Goal: Information Seeking & Learning: Learn about a topic

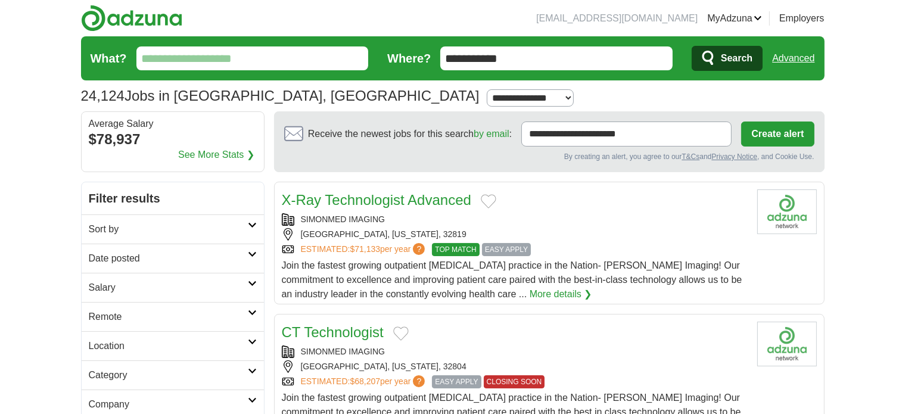
click at [204, 58] on input "What?" at bounding box center [252, 58] width 232 height 24
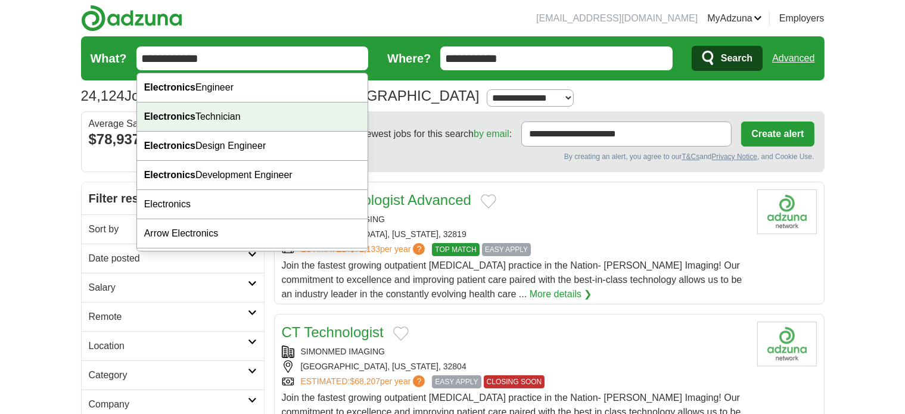
click at [187, 114] on strong "Electronics" at bounding box center [169, 116] width 51 height 10
type input "**********"
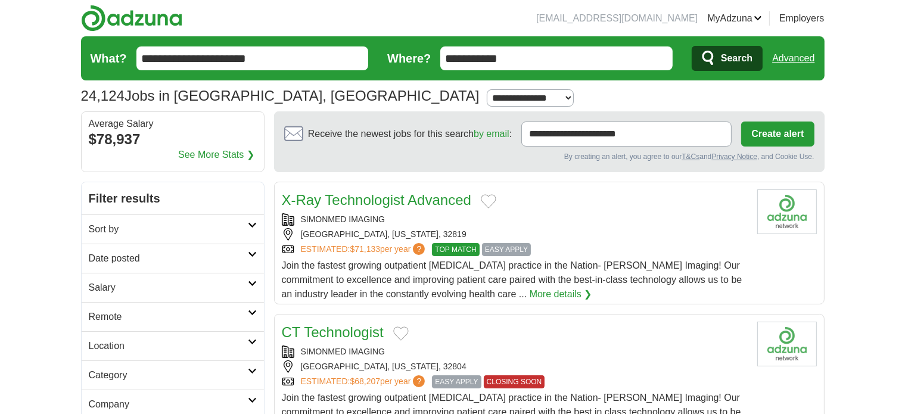
click at [737, 61] on span "Search" at bounding box center [737, 58] width 32 height 24
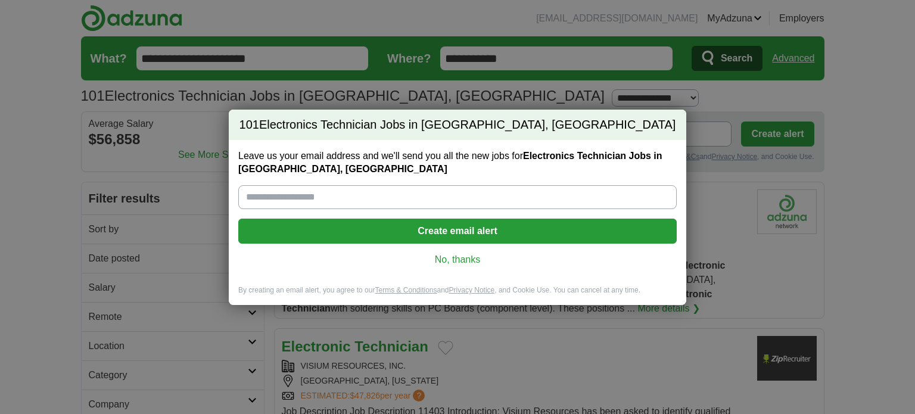
click at [470, 257] on link "No, thanks" at bounding box center [458, 259] width 420 height 13
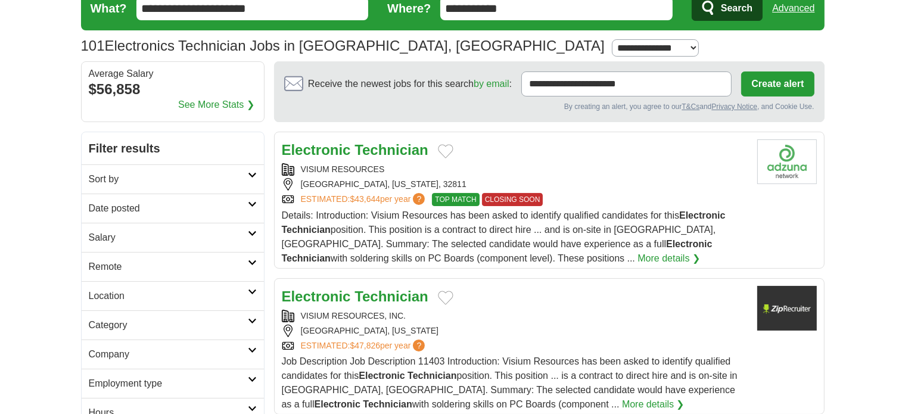
scroll to position [119, 0]
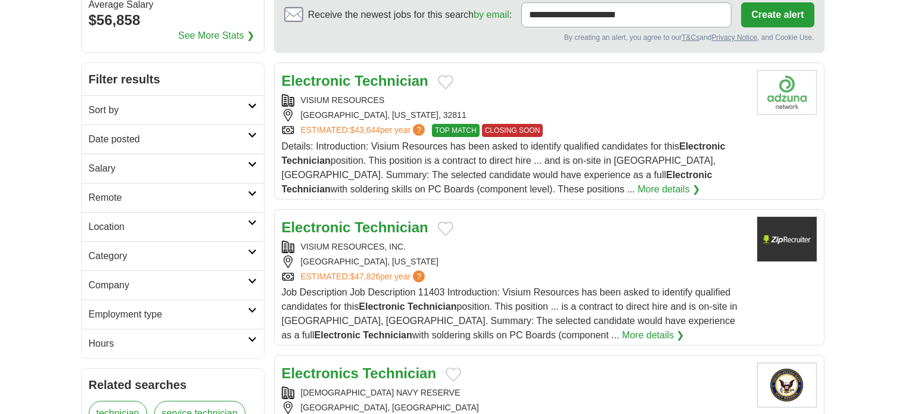
click at [638, 190] on link "More details ❯" at bounding box center [669, 189] width 63 height 14
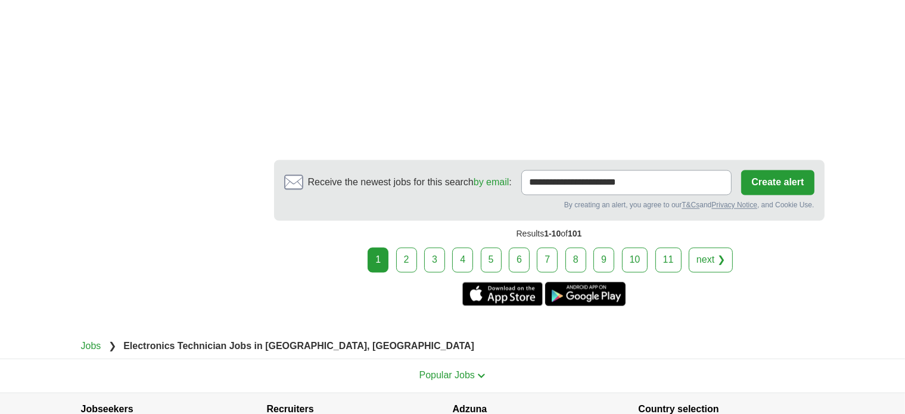
scroll to position [2205, 0]
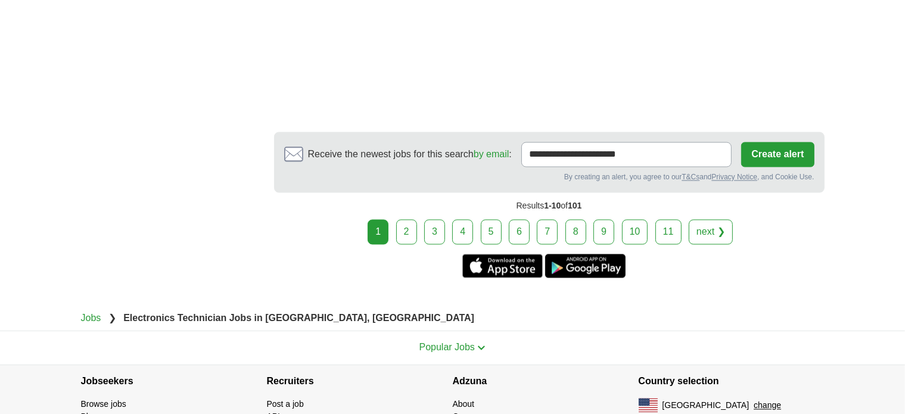
click at [405, 223] on link "2" at bounding box center [406, 232] width 21 height 25
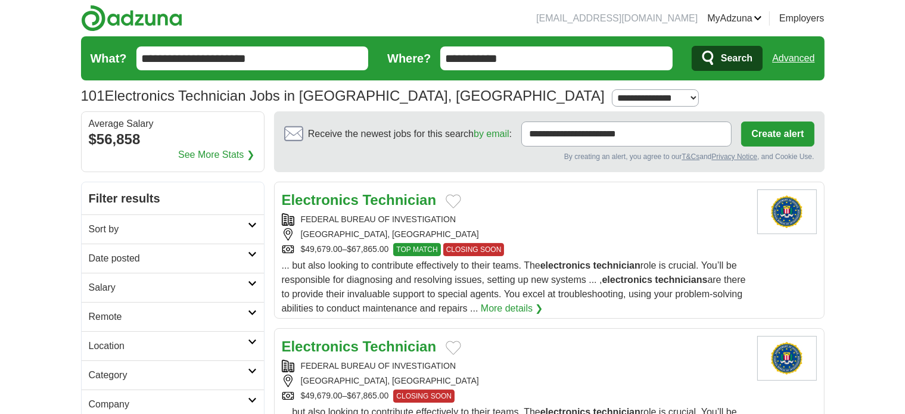
click at [365, 201] on strong "Technician" at bounding box center [400, 200] width 74 height 16
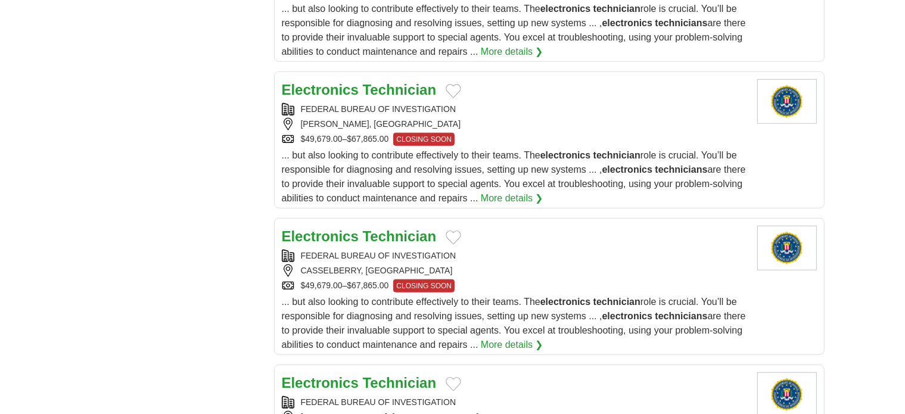
scroll to position [1311, 0]
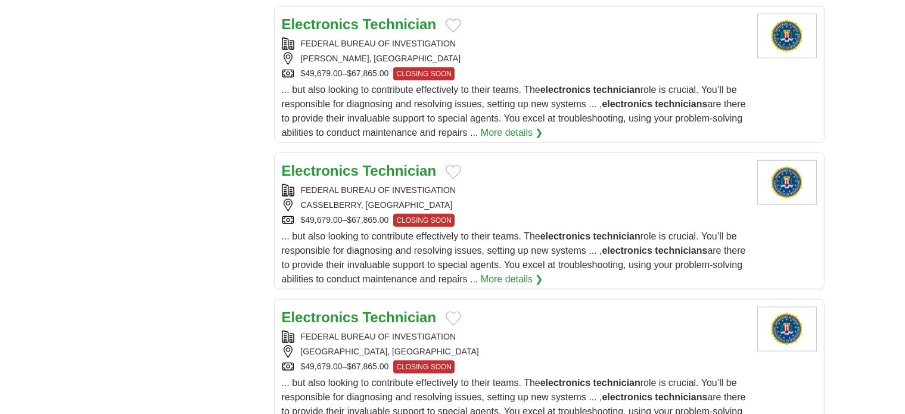
click at [387, 23] on strong "Technician" at bounding box center [400, 24] width 74 height 16
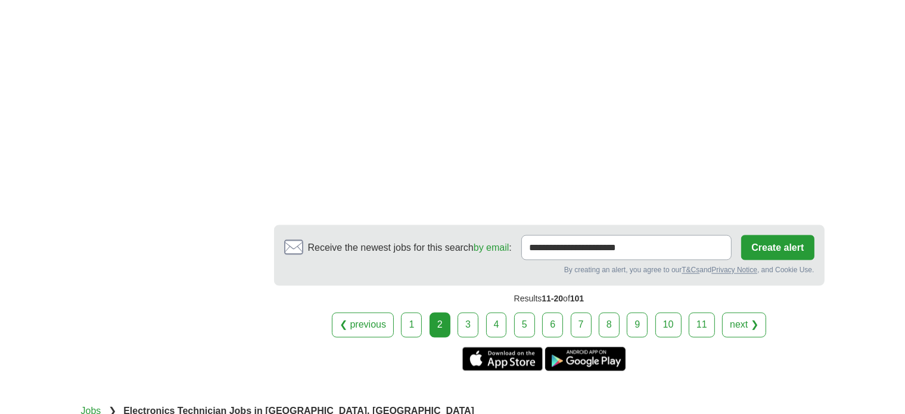
scroll to position [2026, 0]
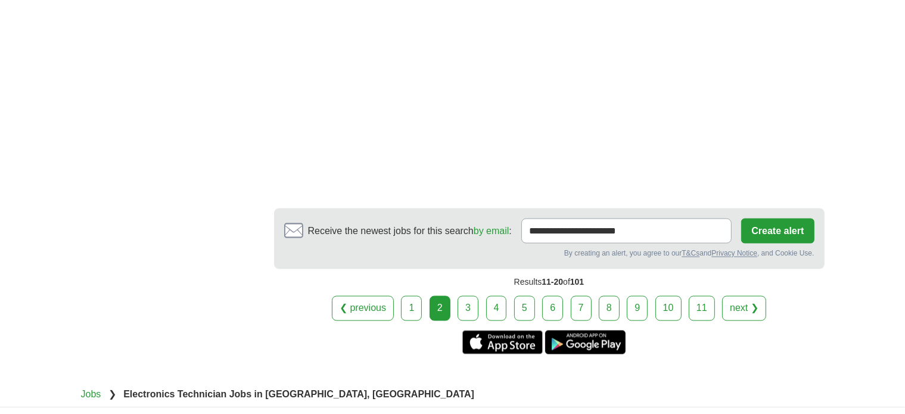
click at [473, 296] on link "3" at bounding box center [468, 308] width 21 height 25
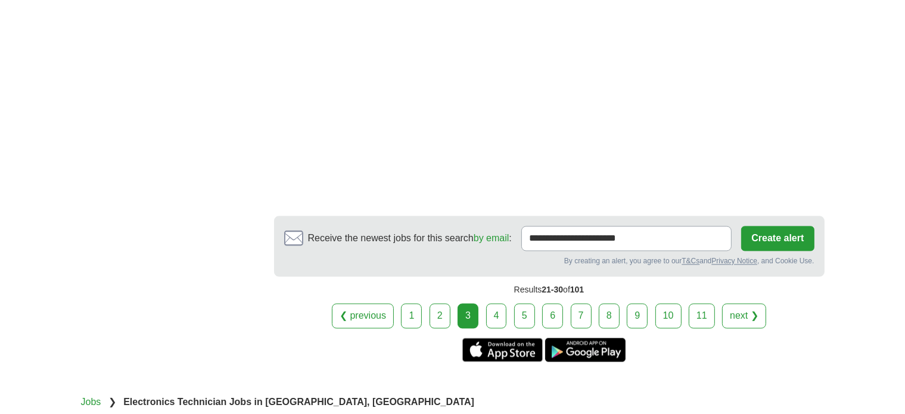
scroll to position [2265, 0]
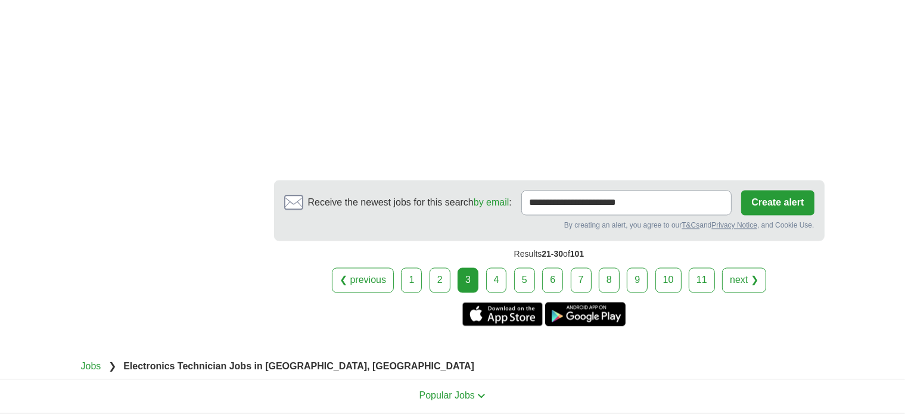
click at [499, 270] on link "4" at bounding box center [496, 280] width 21 height 25
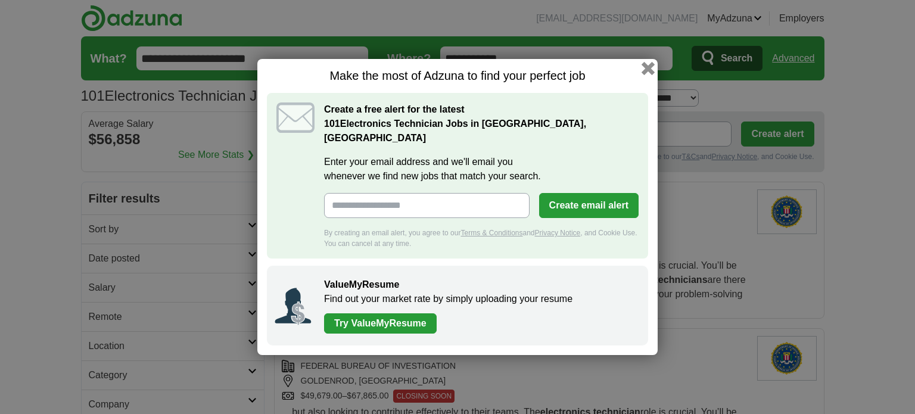
click at [648, 75] on button "button" at bounding box center [648, 68] width 13 height 13
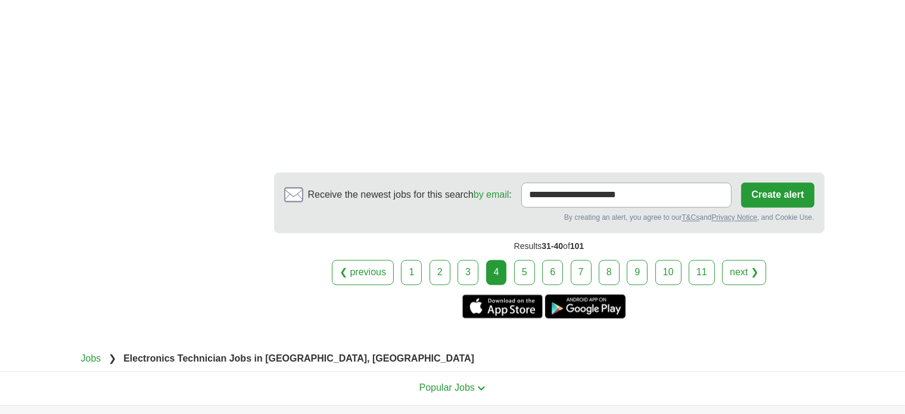
scroll to position [2145, 0]
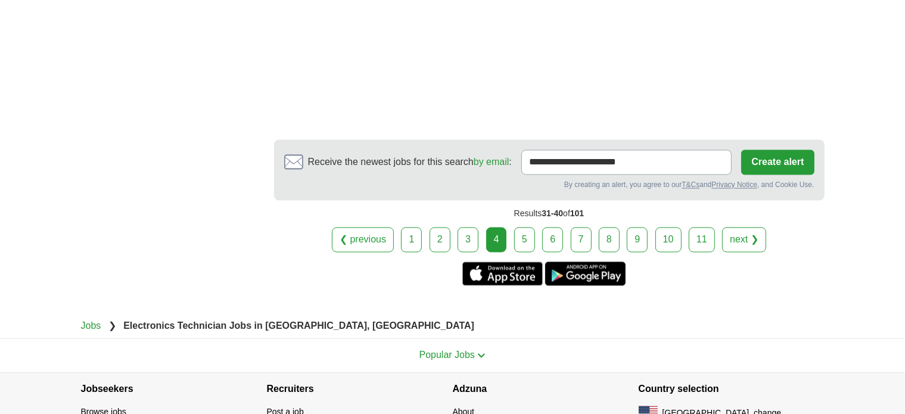
click at [530, 231] on link "5" at bounding box center [524, 240] width 21 height 25
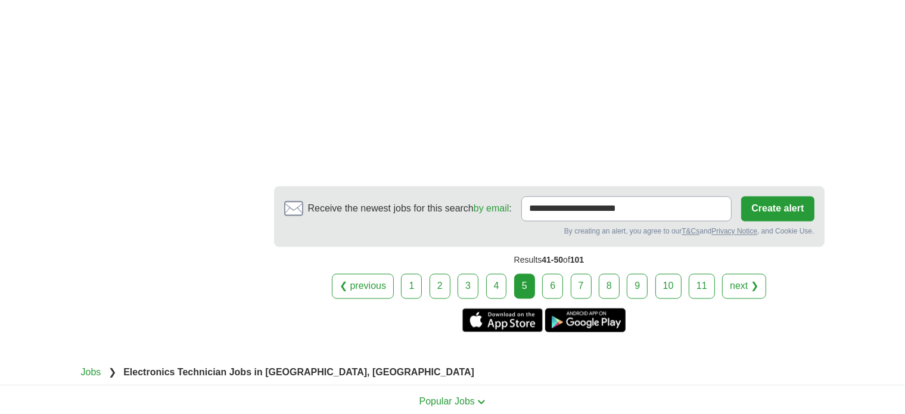
scroll to position [2145, 0]
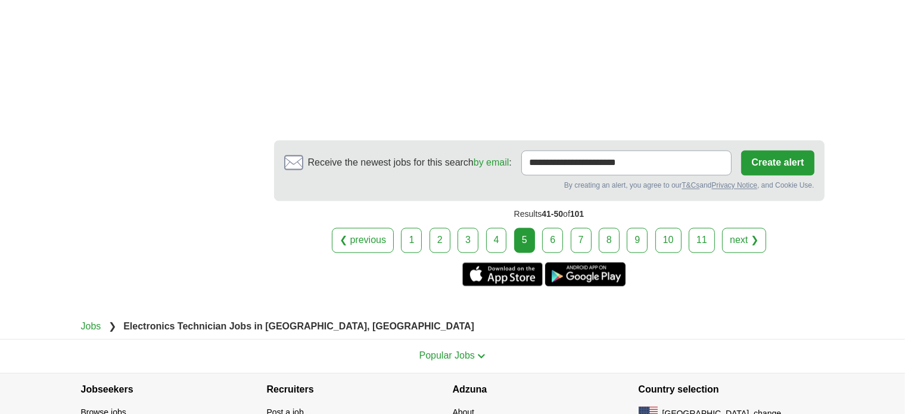
click at [551, 234] on link "6" at bounding box center [552, 240] width 21 height 25
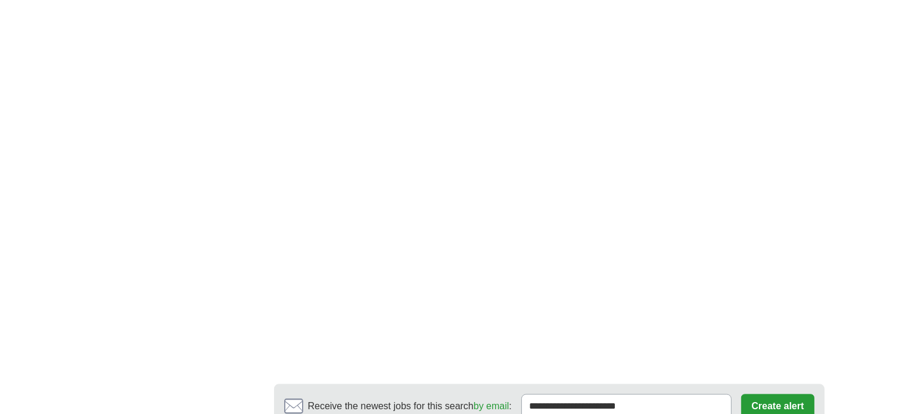
scroll to position [2205, 0]
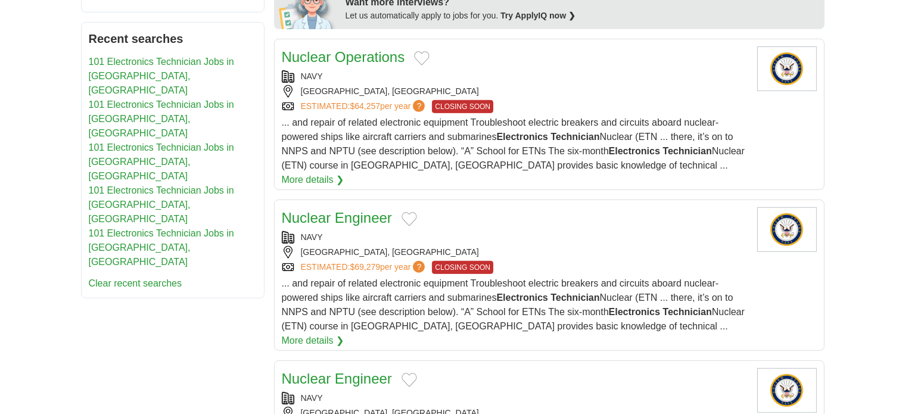
scroll to position [656, 0]
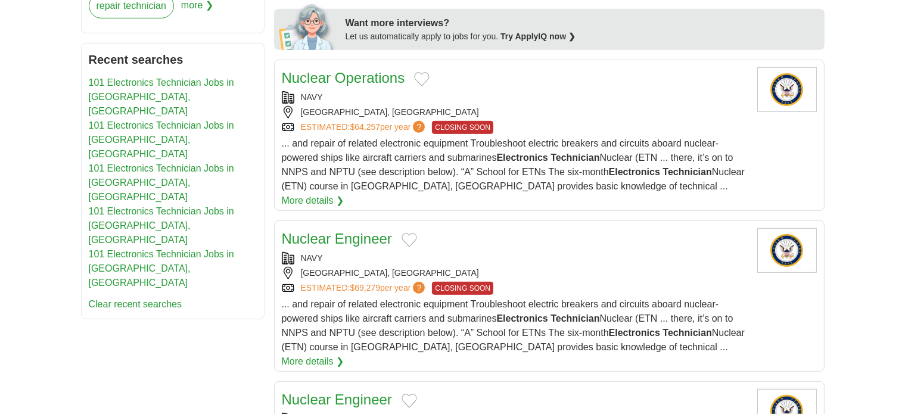
click at [157, 76] on li "101 Electronics Technician Jobs in [GEOGRAPHIC_DATA], [GEOGRAPHIC_DATA]" at bounding box center [173, 97] width 168 height 43
click at [153, 83] on link "101 Electronics Technician Jobs in [GEOGRAPHIC_DATA], [GEOGRAPHIC_DATA]" at bounding box center [161, 96] width 145 height 39
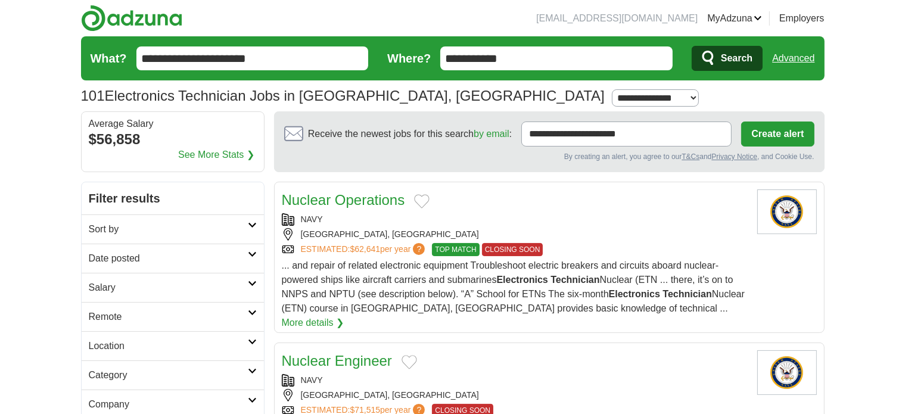
click at [0, 0] on link "Logout" at bounding box center [0, 0] width 0 height 0
